Goal: Information Seeking & Learning: Learn about a topic

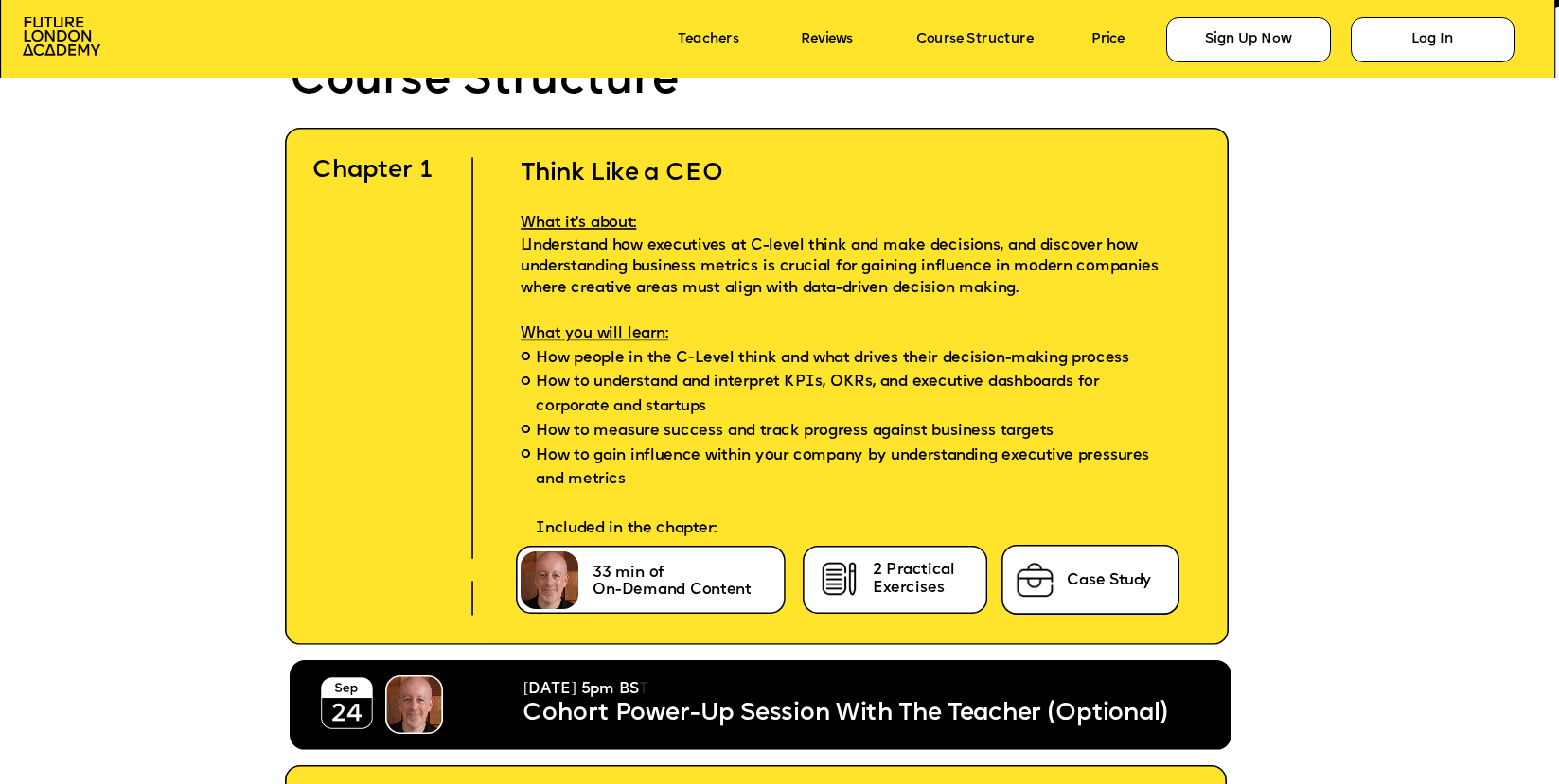
scroll to position [4783, 0]
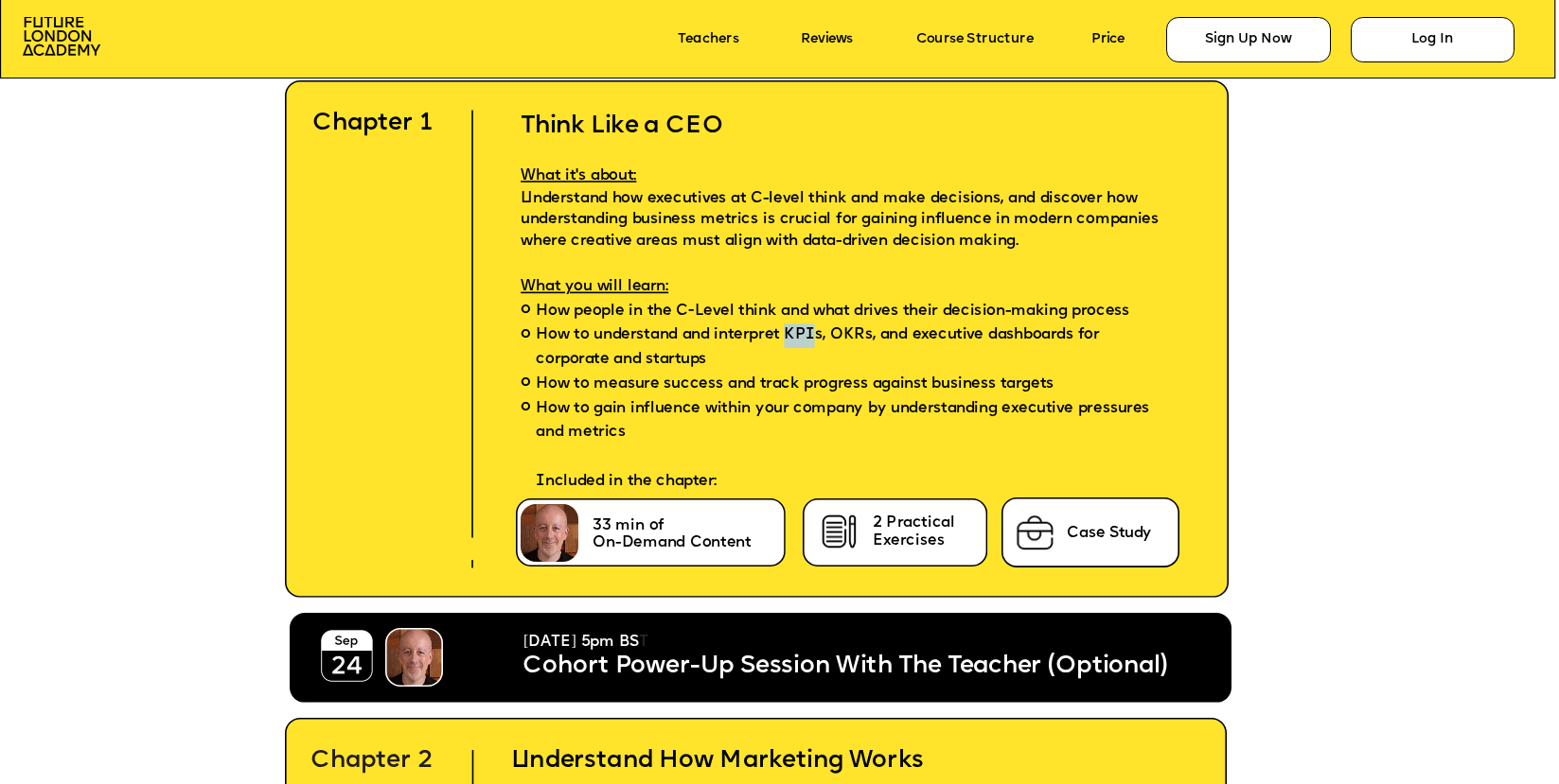
drag, startPoint x: 789, startPoint y: 334, endPoint x: 819, endPoint y: 335, distance: 30.0
click at [819, 335] on span "How to understand and interpret KPIs, OKRs, and executive dashboards for corpor…" at bounding box center [852, 348] width 632 height 48
copy span "KPI"
click at [877, 340] on span "How to understand and interpret KPIs, OKRs, and executive dashboards for corpor…" at bounding box center [852, 348] width 632 height 48
drag, startPoint x: 830, startPoint y: 336, endPoint x: 868, endPoint y: 334, distance: 38.1
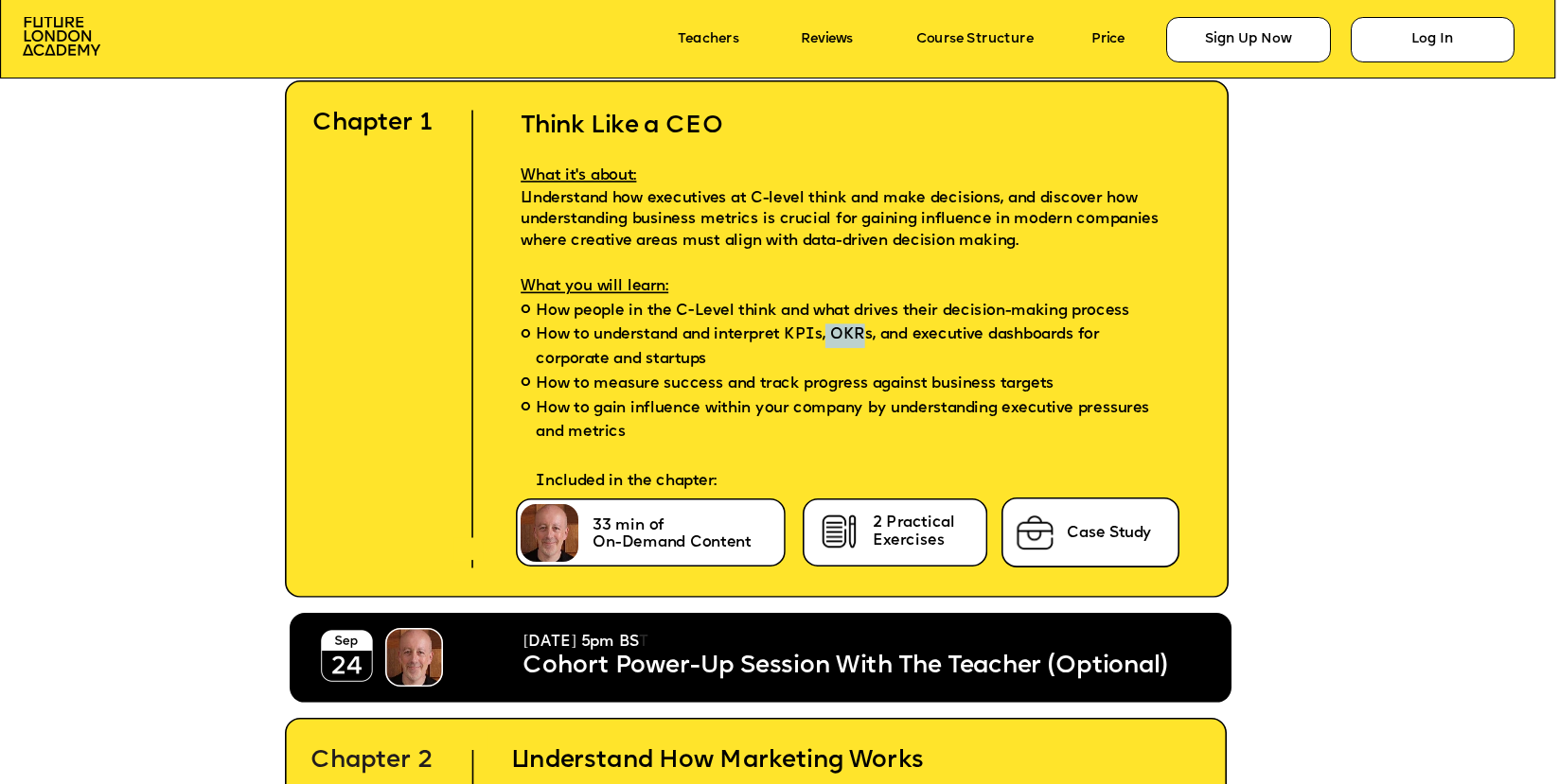
click at [868, 334] on span "How to understand and interpret KPIs, OKRs, and executive dashboards for corpor…" at bounding box center [852, 348] width 632 height 48
copy span "OKR"
click at [843, 386] on span "How to measure success and track progress against business targets" at bounding box center [794, 384] width 517 height 24
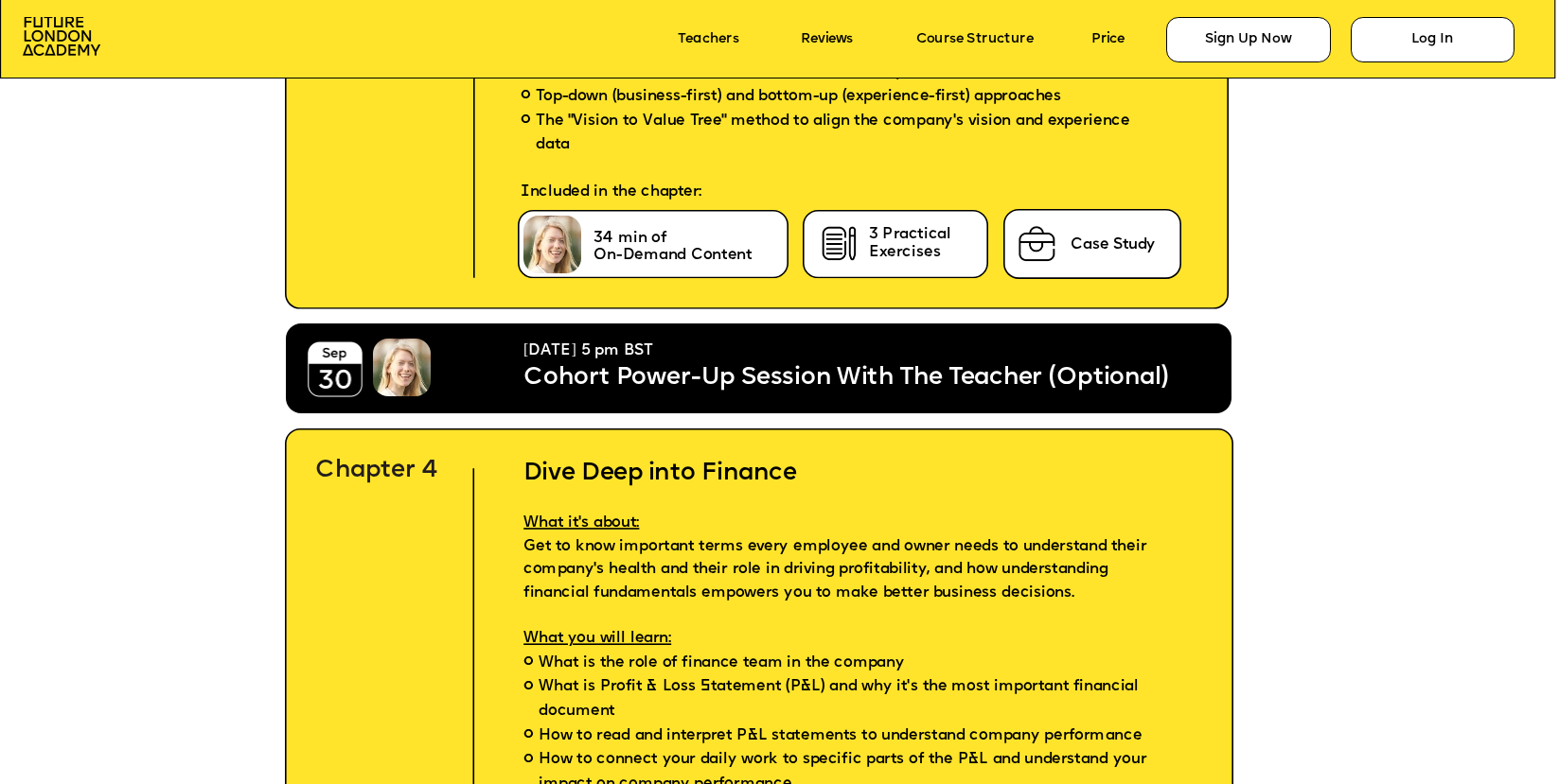
scroll to position [6532, 0]
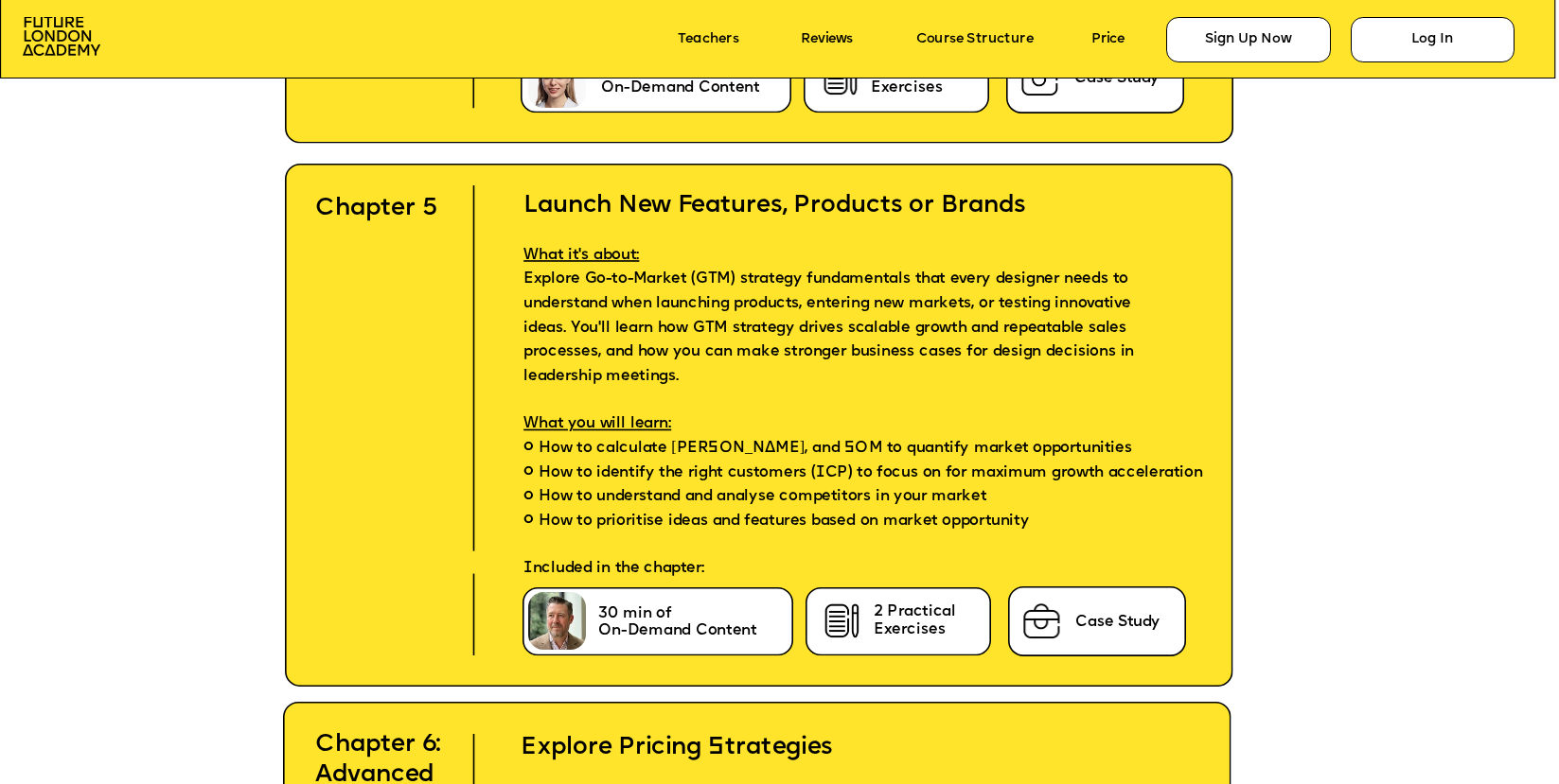
scroll to position [7030, 0]
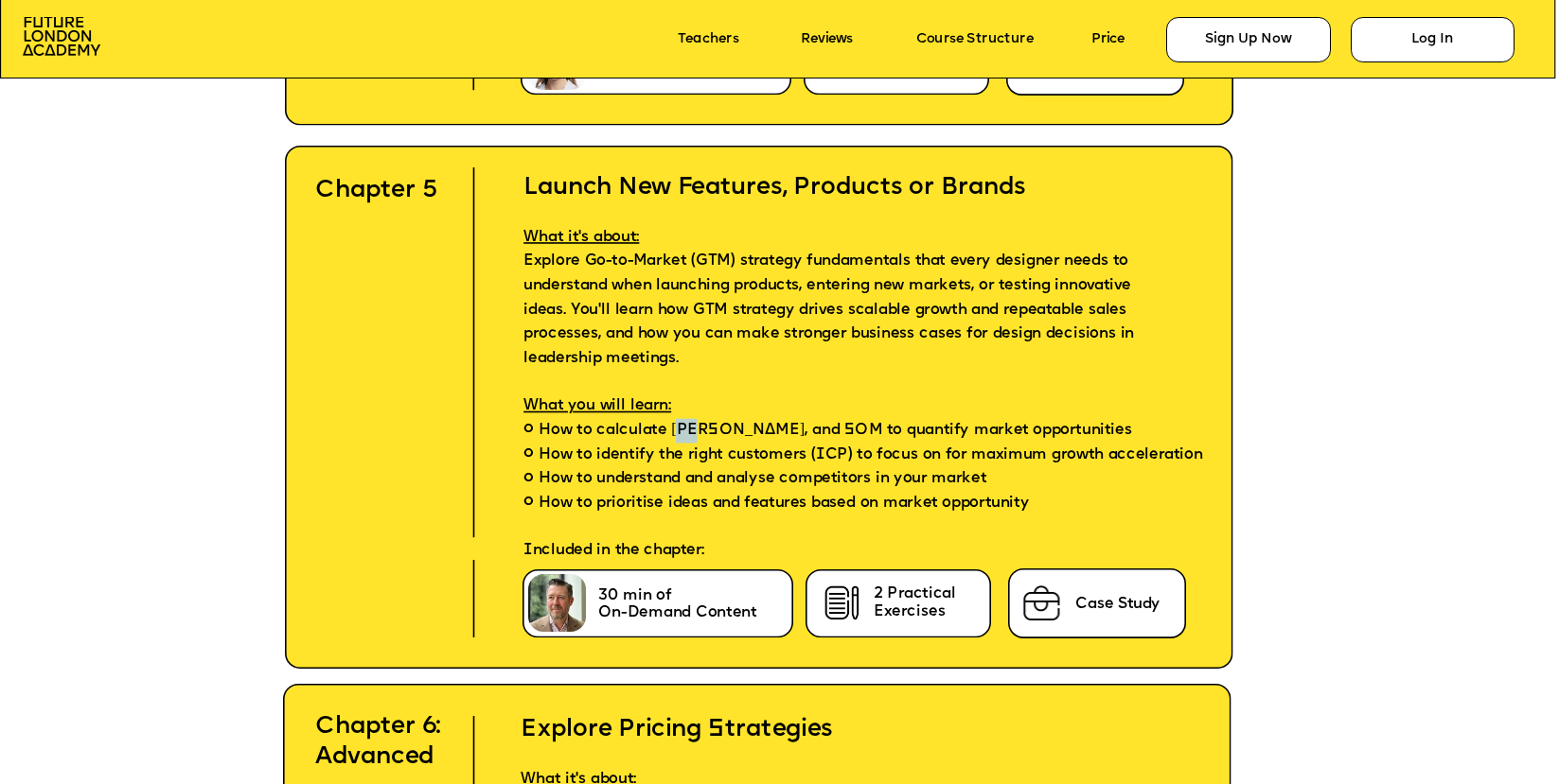
drag, startPoint x: 675, startPoint y: 425, endPoint x: 697, endPoint y: 430, distance: 22.6
click at [697, 430] on span "How to calculate [PERSON_NAME], and SOM to quantify market opportunities" at bounding box center [835, 431] width 594 height 24
click at [687, 441] on span "How to calculate [PERSON_NAME], and SOM to quantify market opportunities" at bounding box center [835, 431] width 594 height 24
drag, startPoint x: 667, startPoint y: 429, endPoint x: 704, endPoint y: 432, distance: 37.1
click at [704, 432] on span "How to calculate [PERSON_NAME], and SOM to quantify market opportunities" at bounding box center [835, 431] width 594 height 24
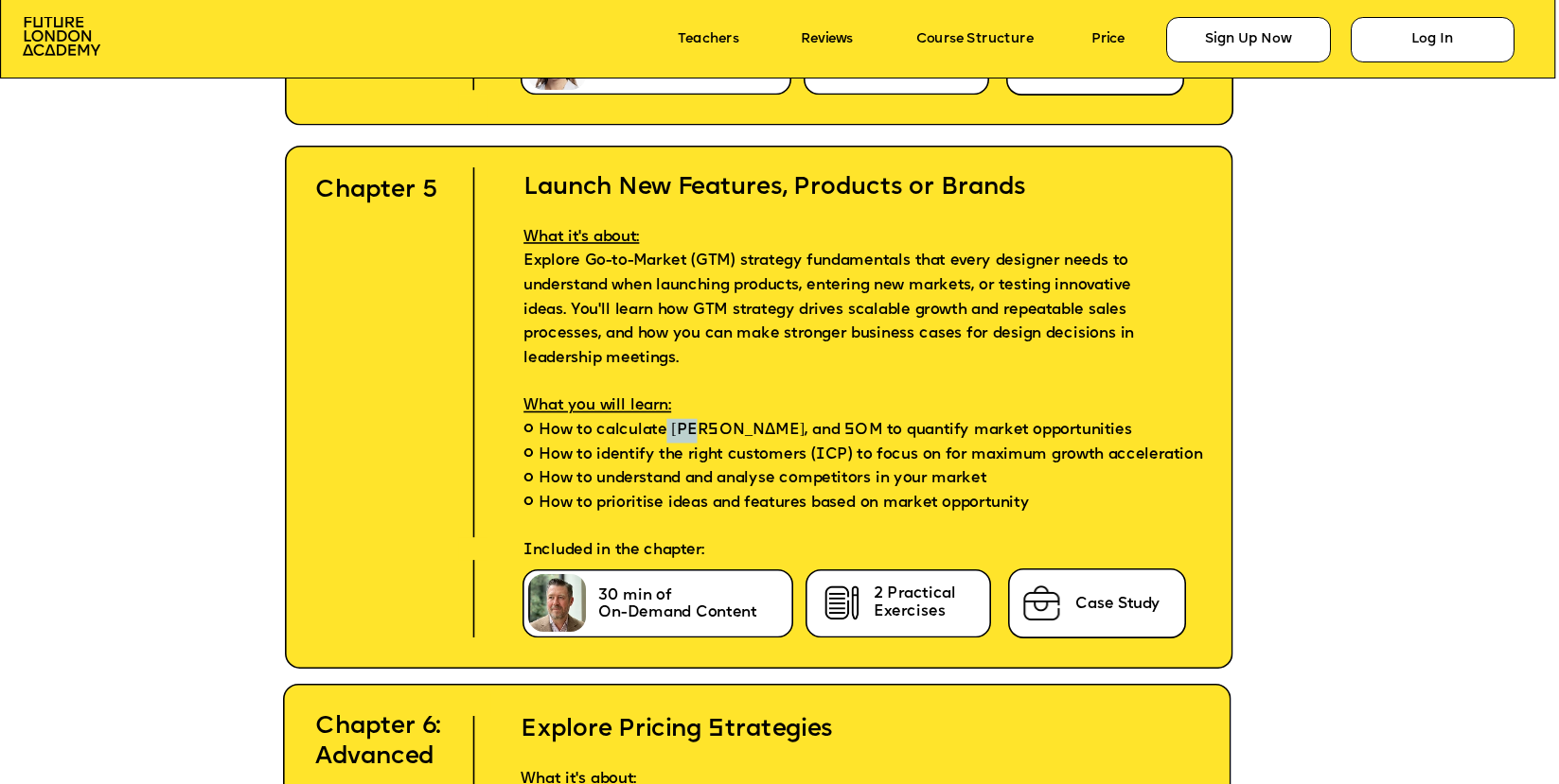
copy span "TAM"
click at [808, 448] on span "How to identify the right customers (ICP) to focus on for maximum growth accele…" at bounding box center [870, 456] width 663 height 24
drag, startPoint x: 744, startPoint y: 430, endPoint x: 709, endPoint y: 425, distance: 35.4
click at [709, 425] on span "How to calculate [PERSON_NAME], and SOM to quantify market opportunities" at bounding box center [835, 431] width 594 height 24
copy span "[PERSON_NAME]"
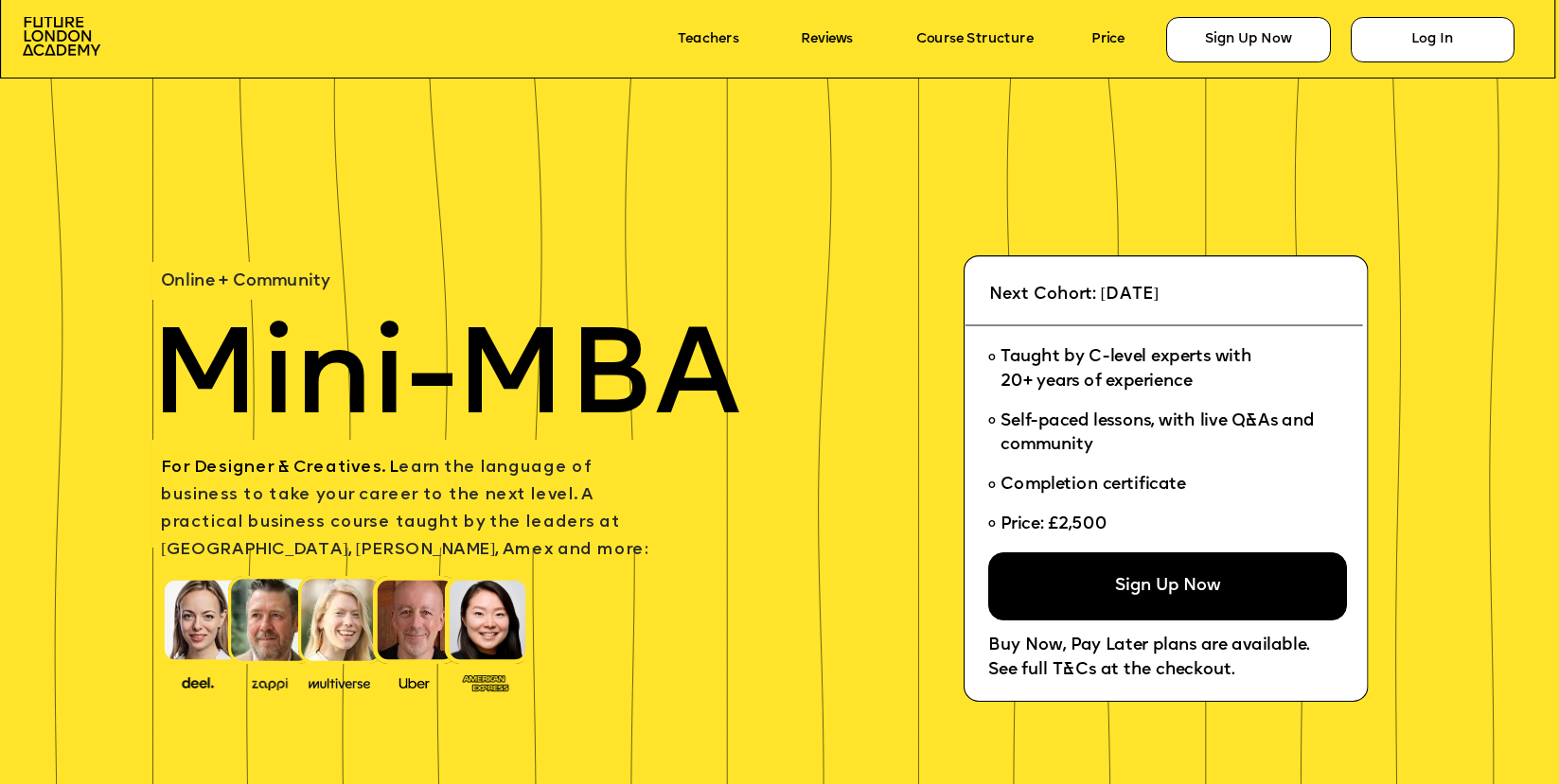
scroll to position [7030, 0]
